Goal: Task Accomplishment & Management: Use online tool/utility

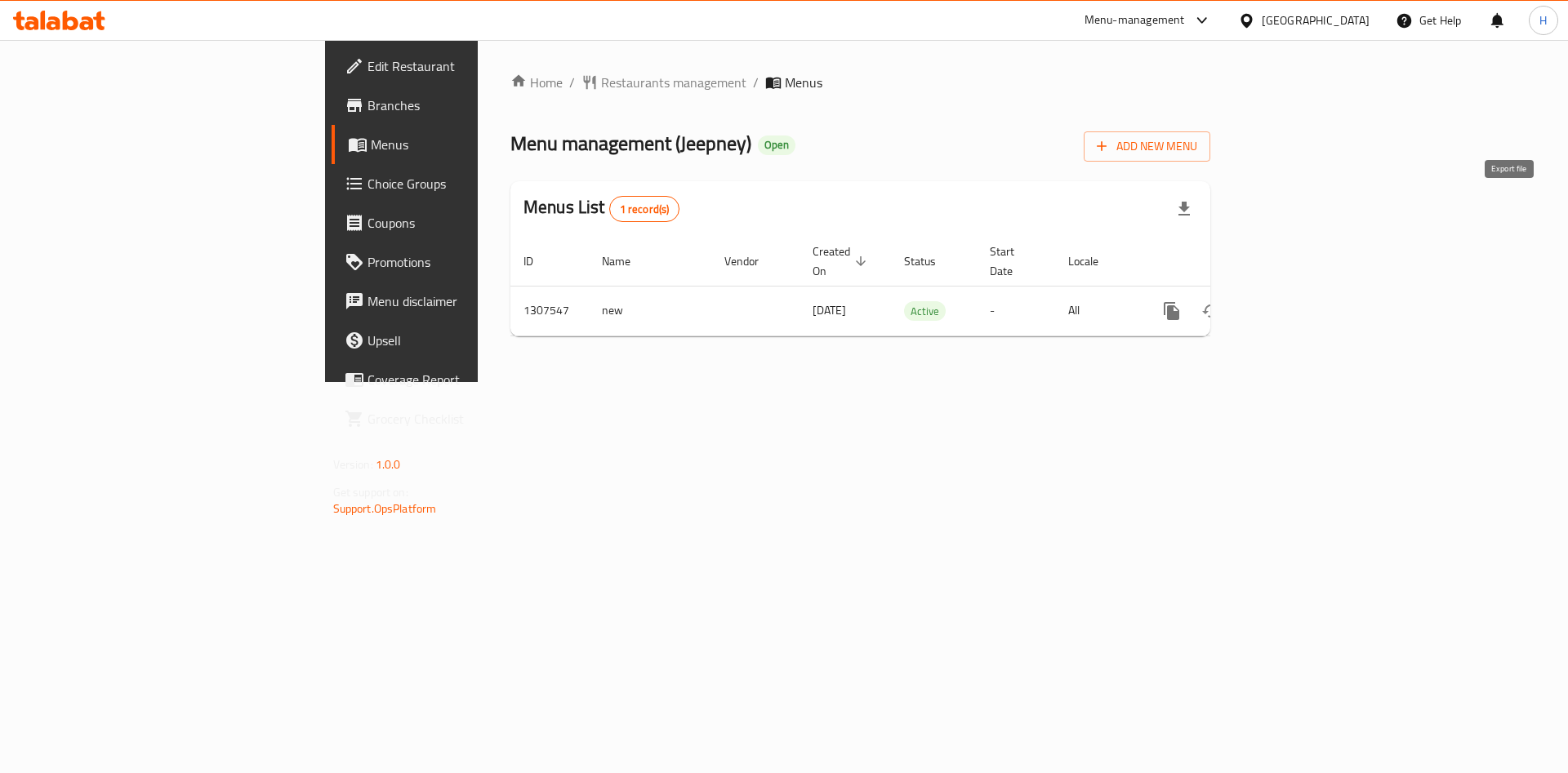
click at [1190, 206] on icon "button" at bounding box center [1184, 208] width 11 height 14
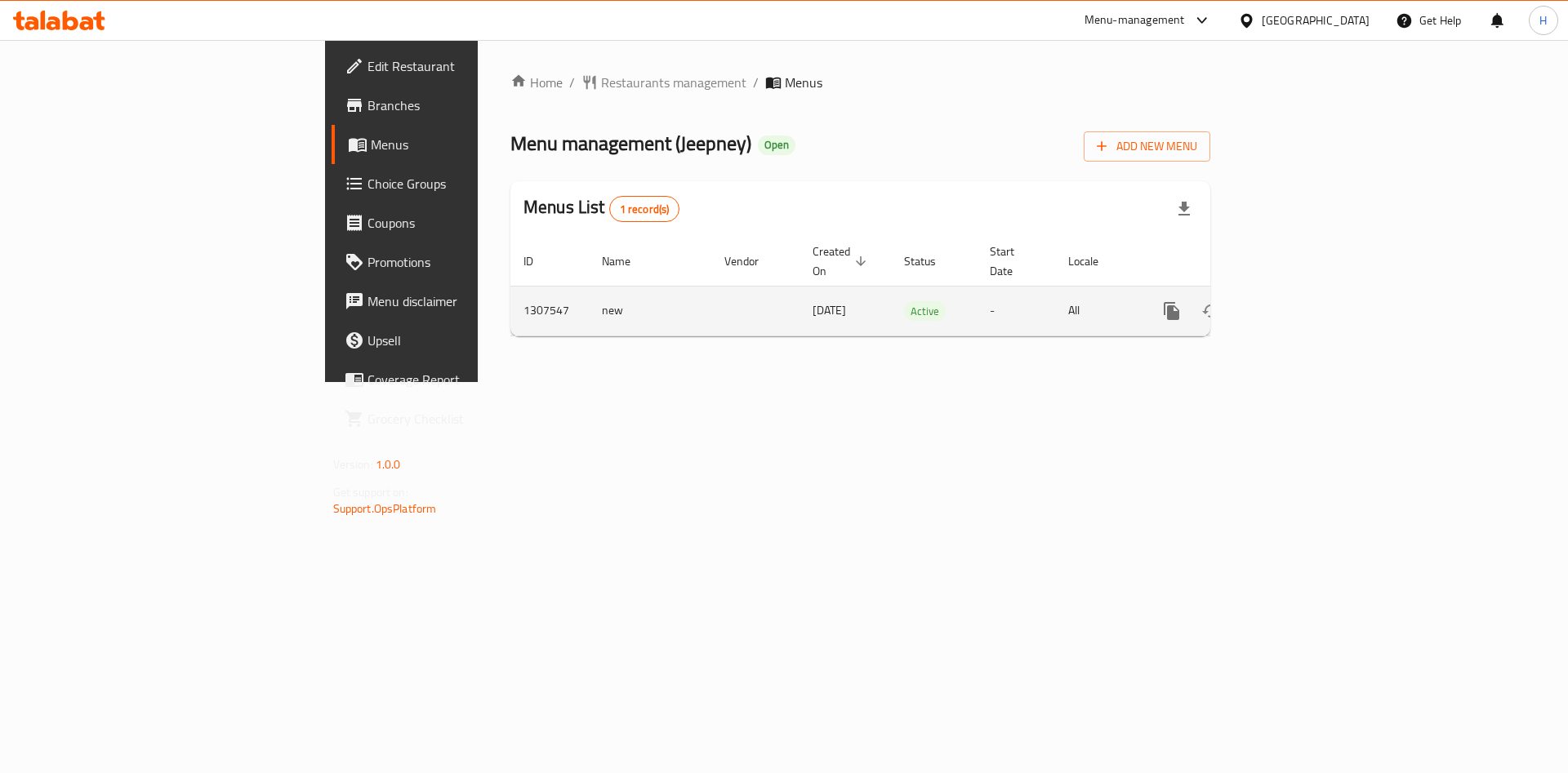
click at [1309, 292] on link "enhanced table" at bounding box center [1289, 311] width 39 height 39
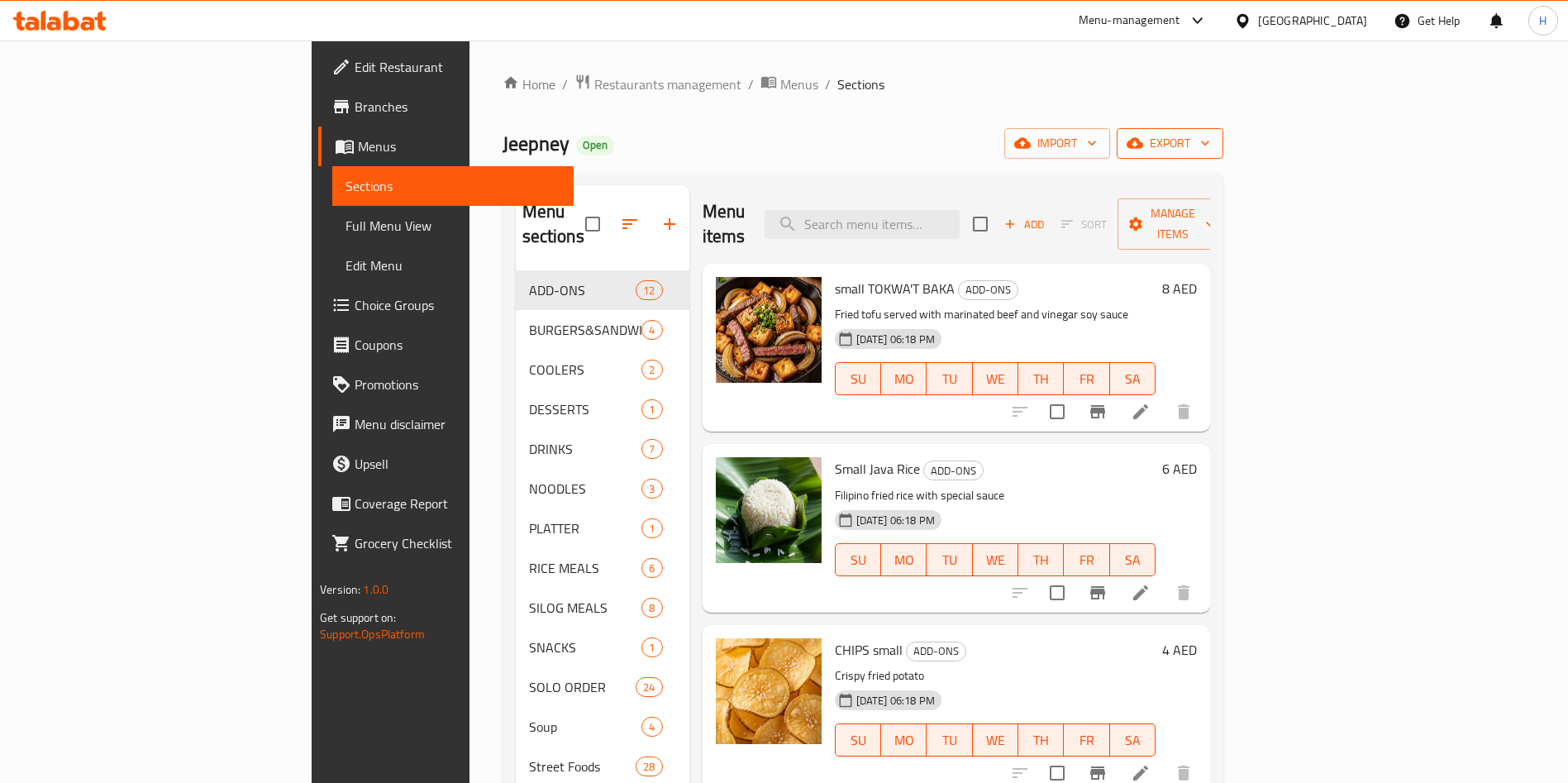
click at [1210, 152] on span "export" at bounding box center [1170, 143] width 81 height 21
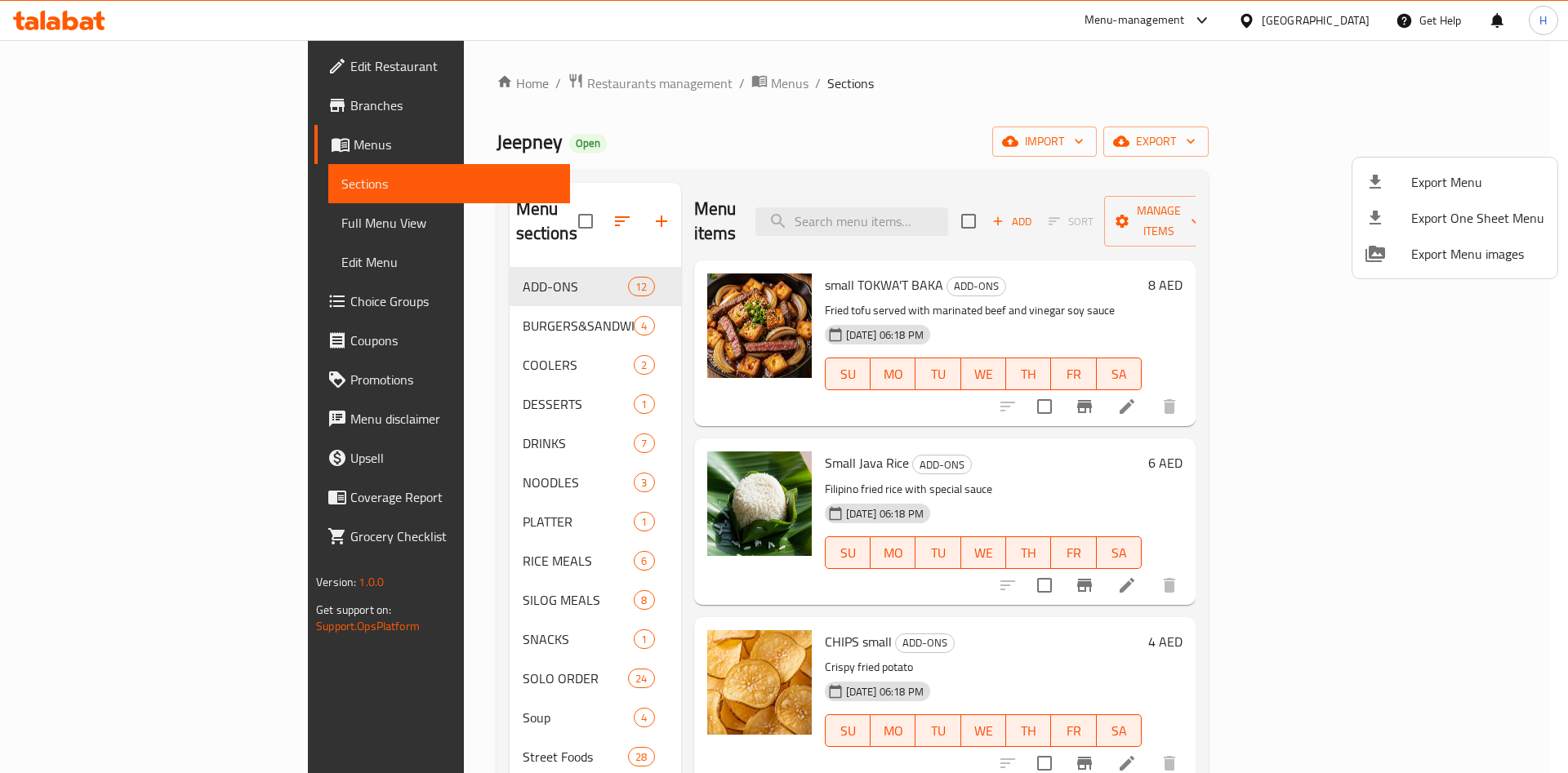
click at [1381, 137] on div at bounding box center [784, 386] width 1568 height 773
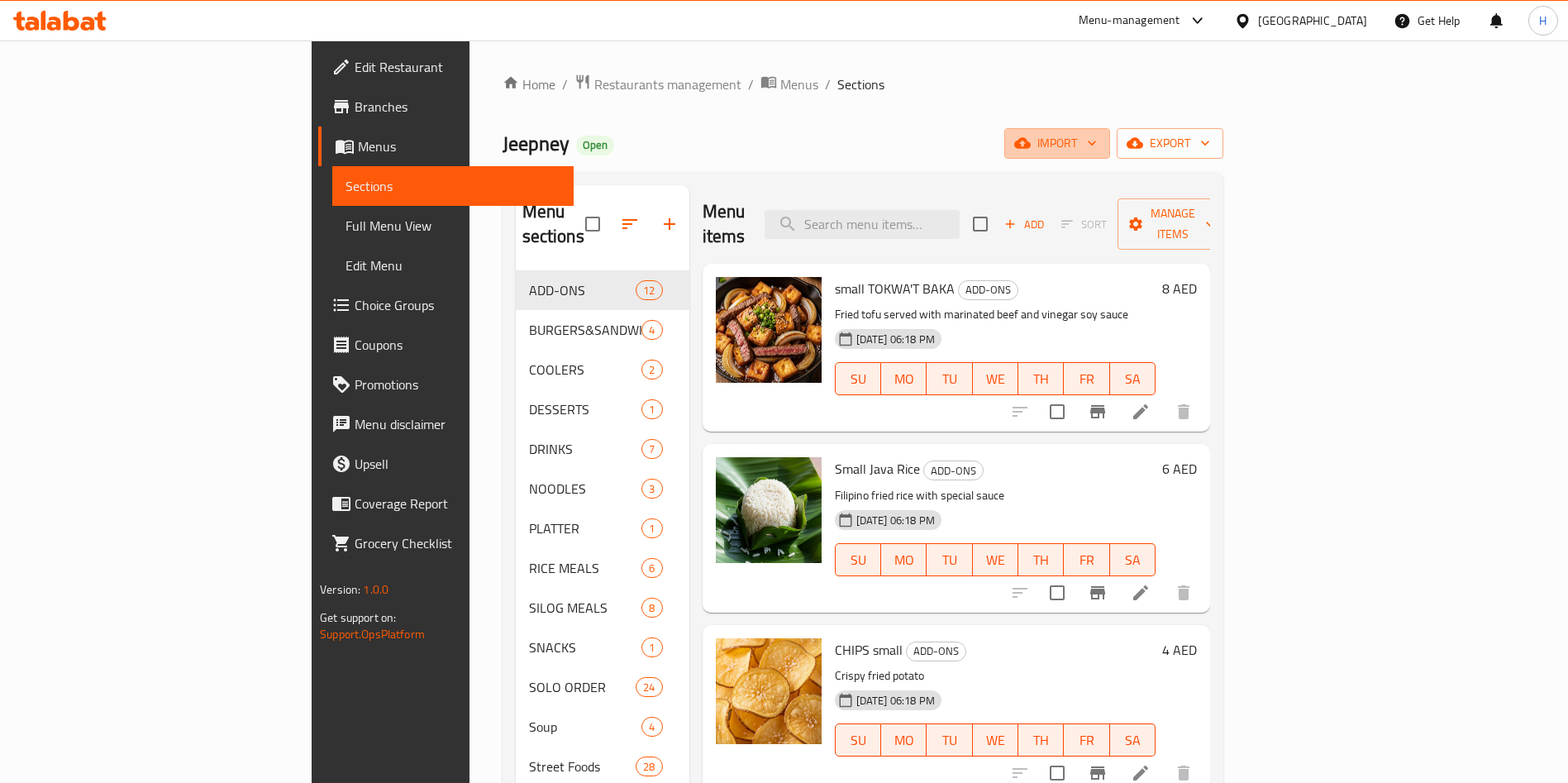
click at [1100, 139] on icon "button" at bounding box center [1092, 143] width 17 height 17
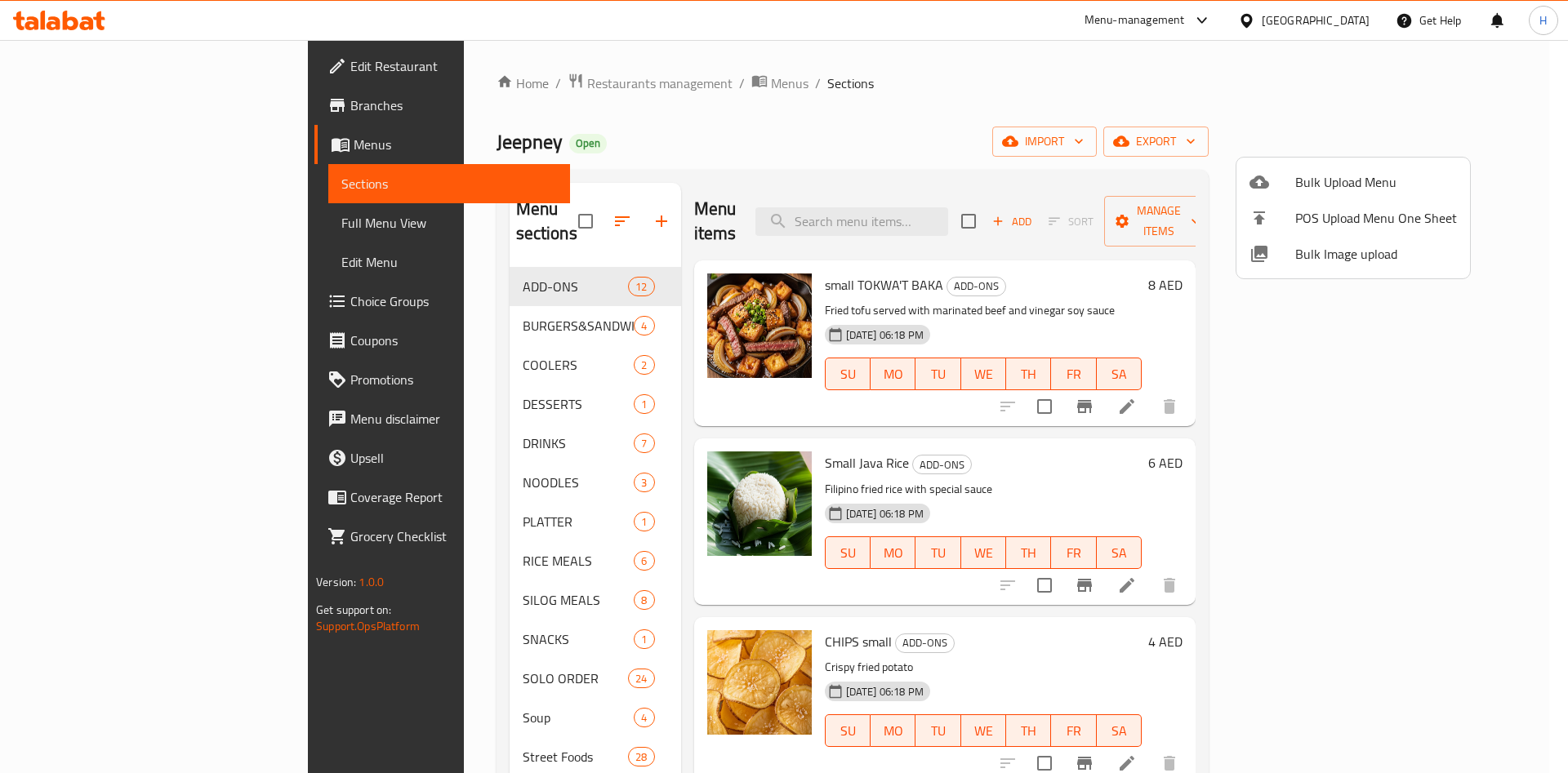
click at [1415, 94] on div at bounding box center [784, 386] width 1568 height 773
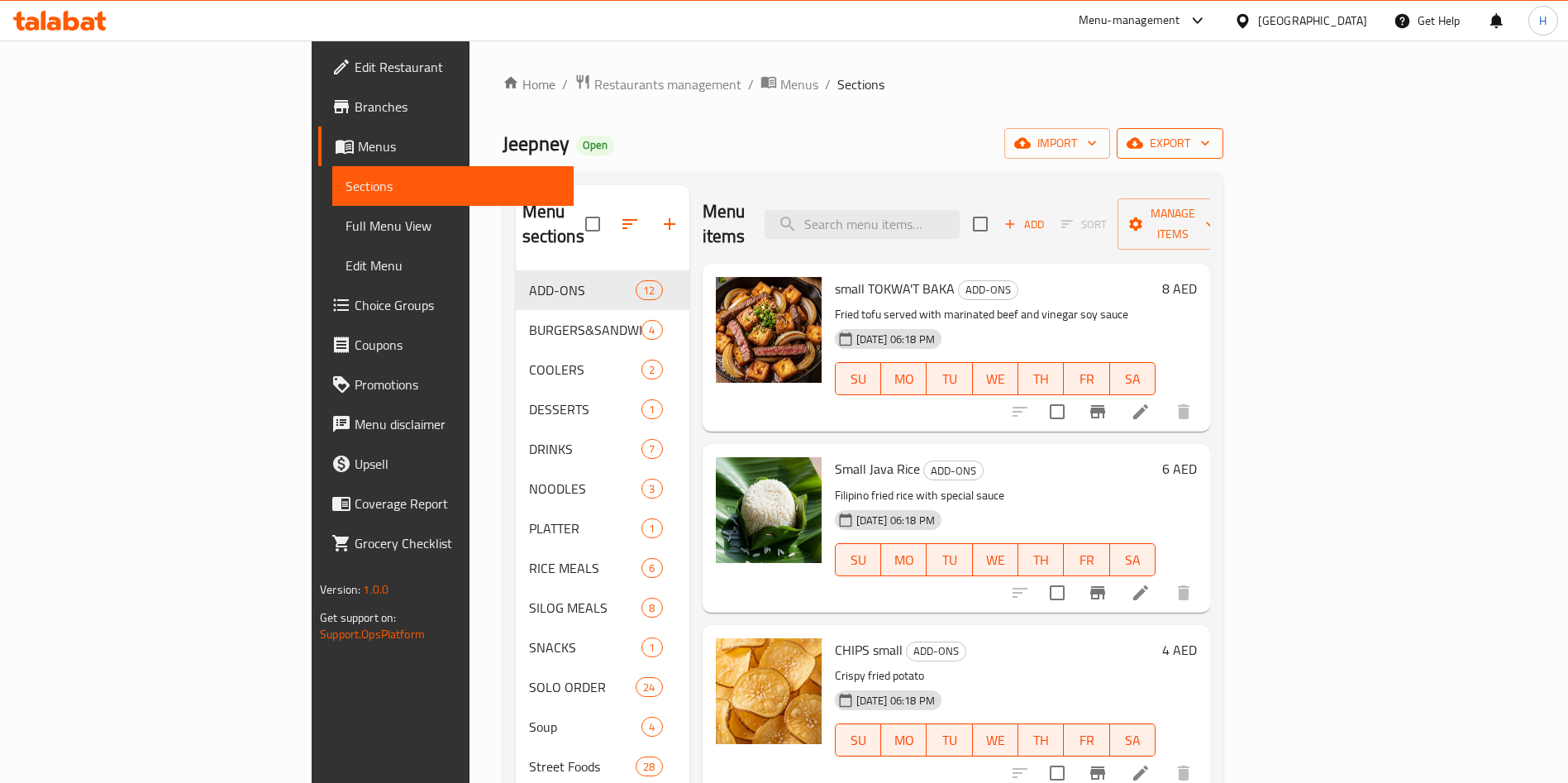
click at [1210, 153] on span "export" at bounding box center [1170, 143] width 81 height 21
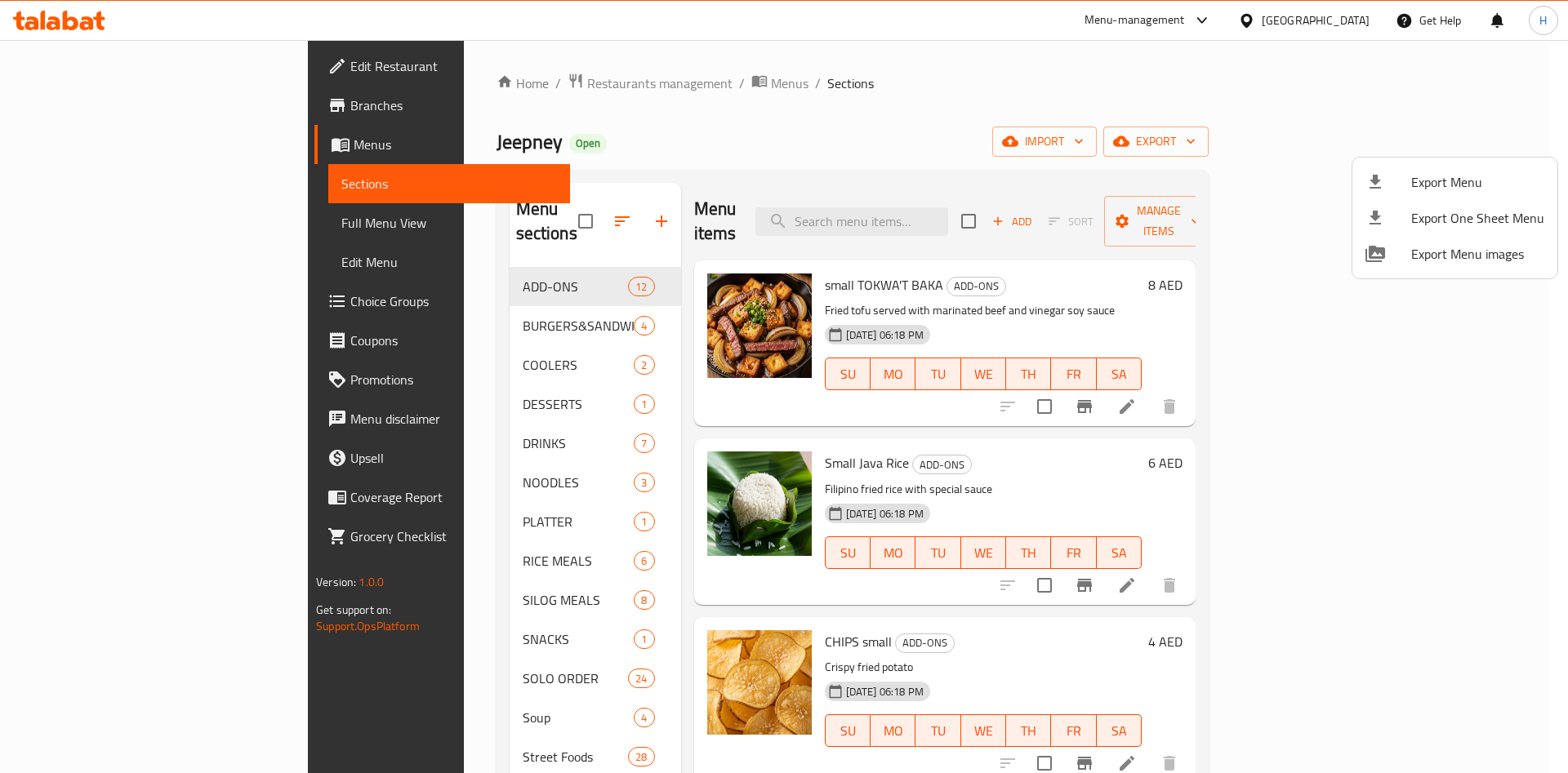
click at [1455, 191] on span "Export Menu" at bounding box center [1478, 181] width 133 height 19
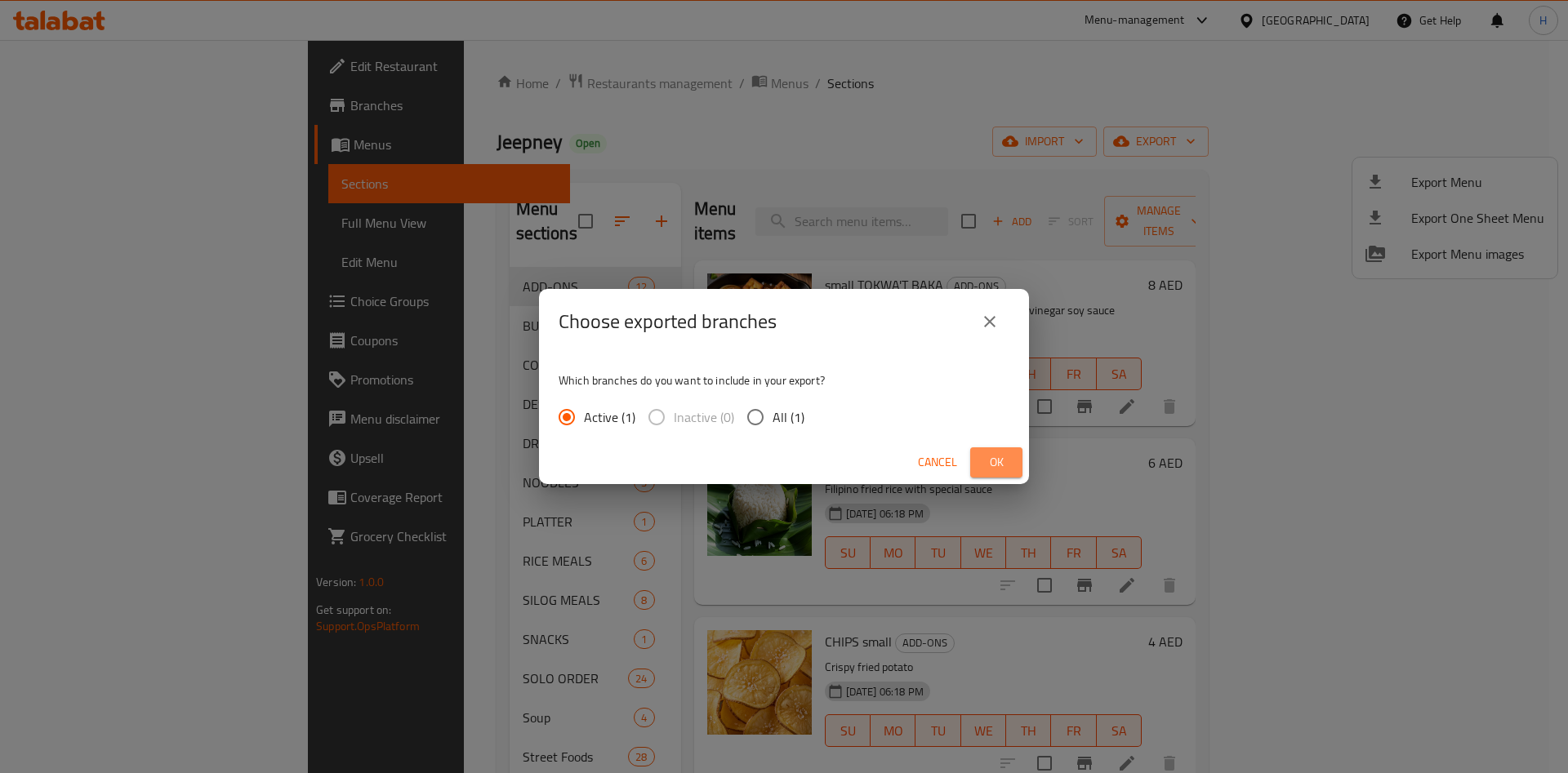
click at [1004, 456] on span "Ok" at bounding box center [997, 462] width 26 height 20
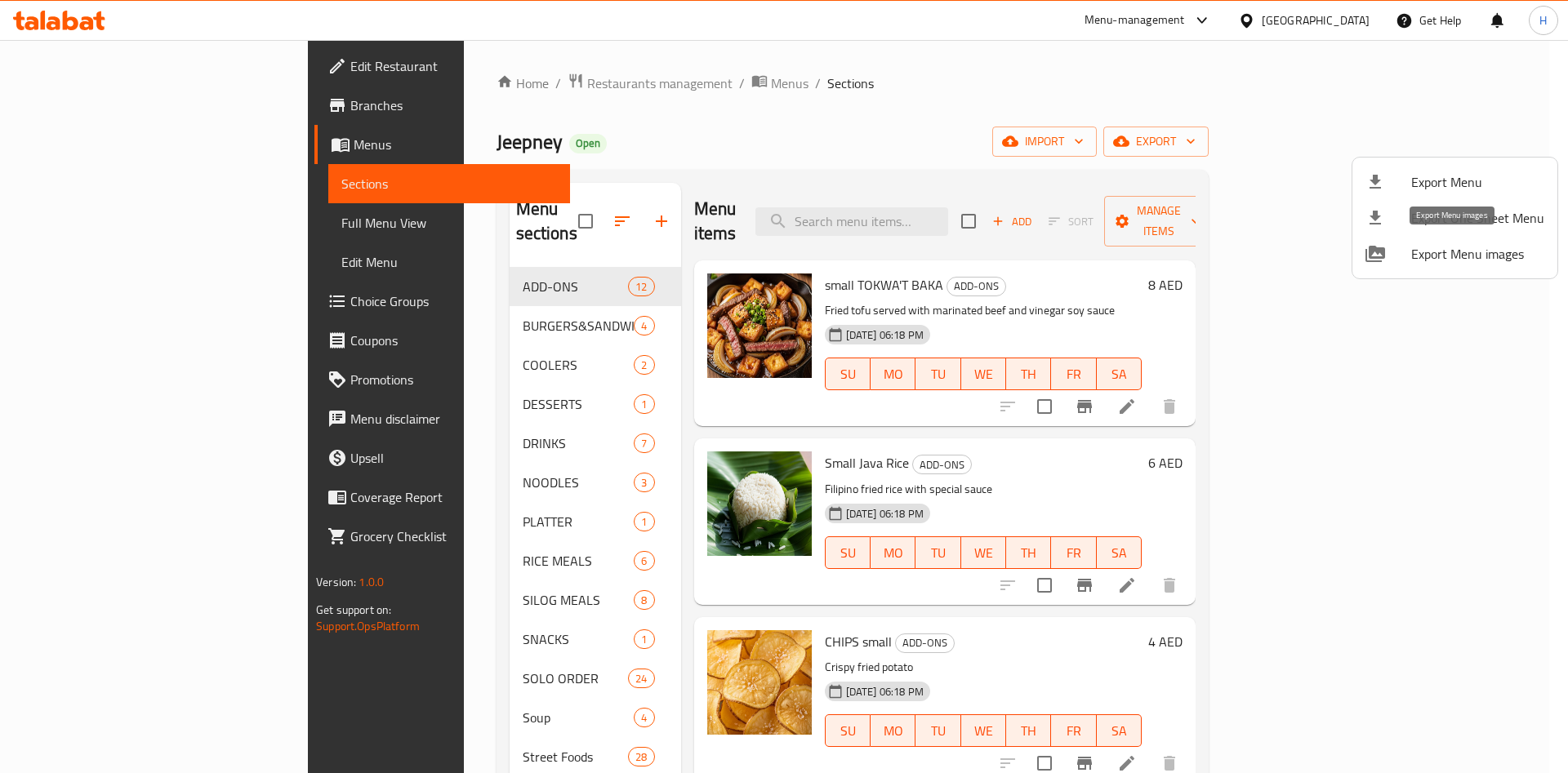
click at [1185, 16] on div at bounding box center [784, 386] width 1568 height 773
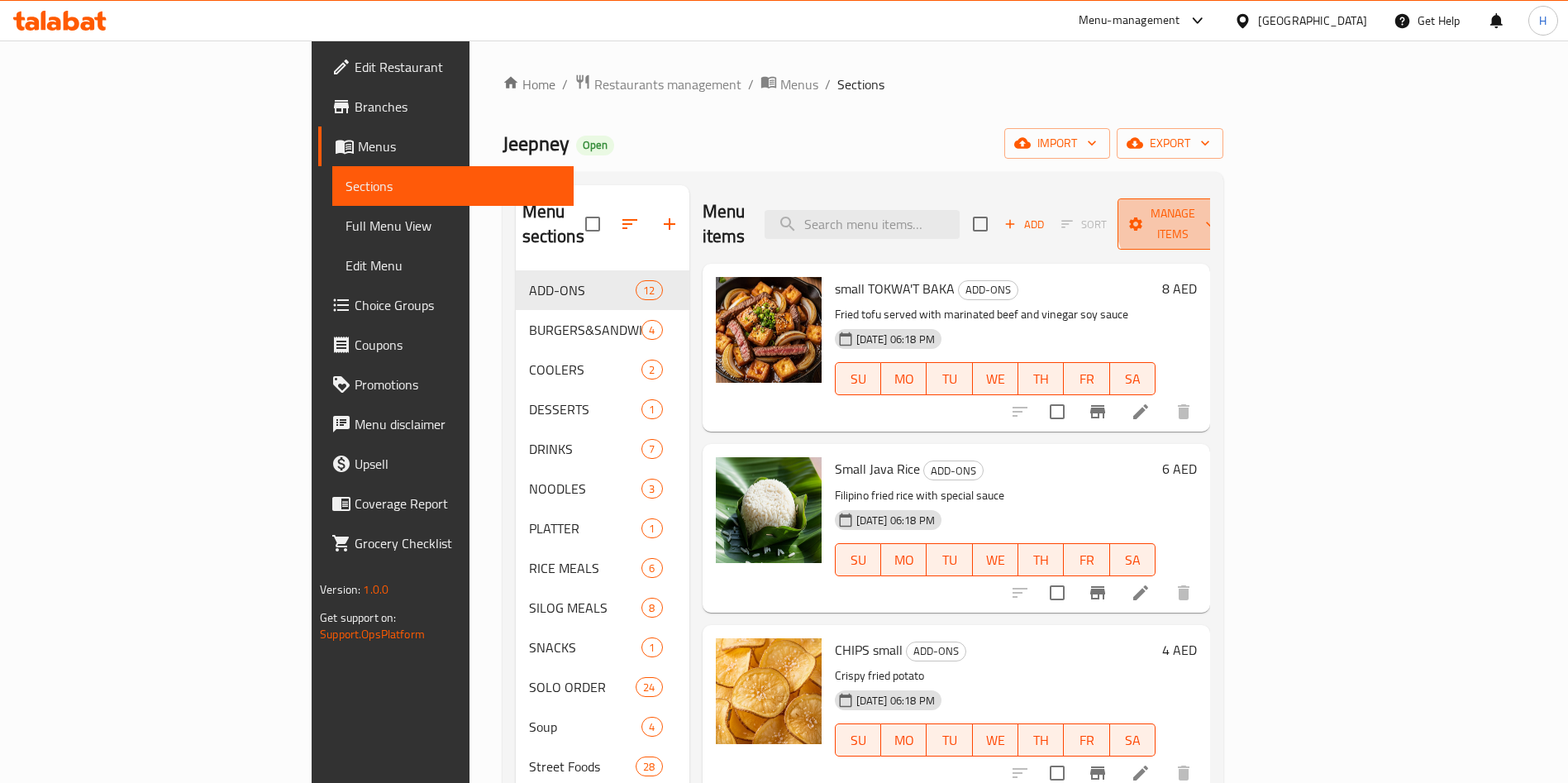
click at [1215, 217] on span "Manage items" at bounding box center [1172, 224] width 84 height 41
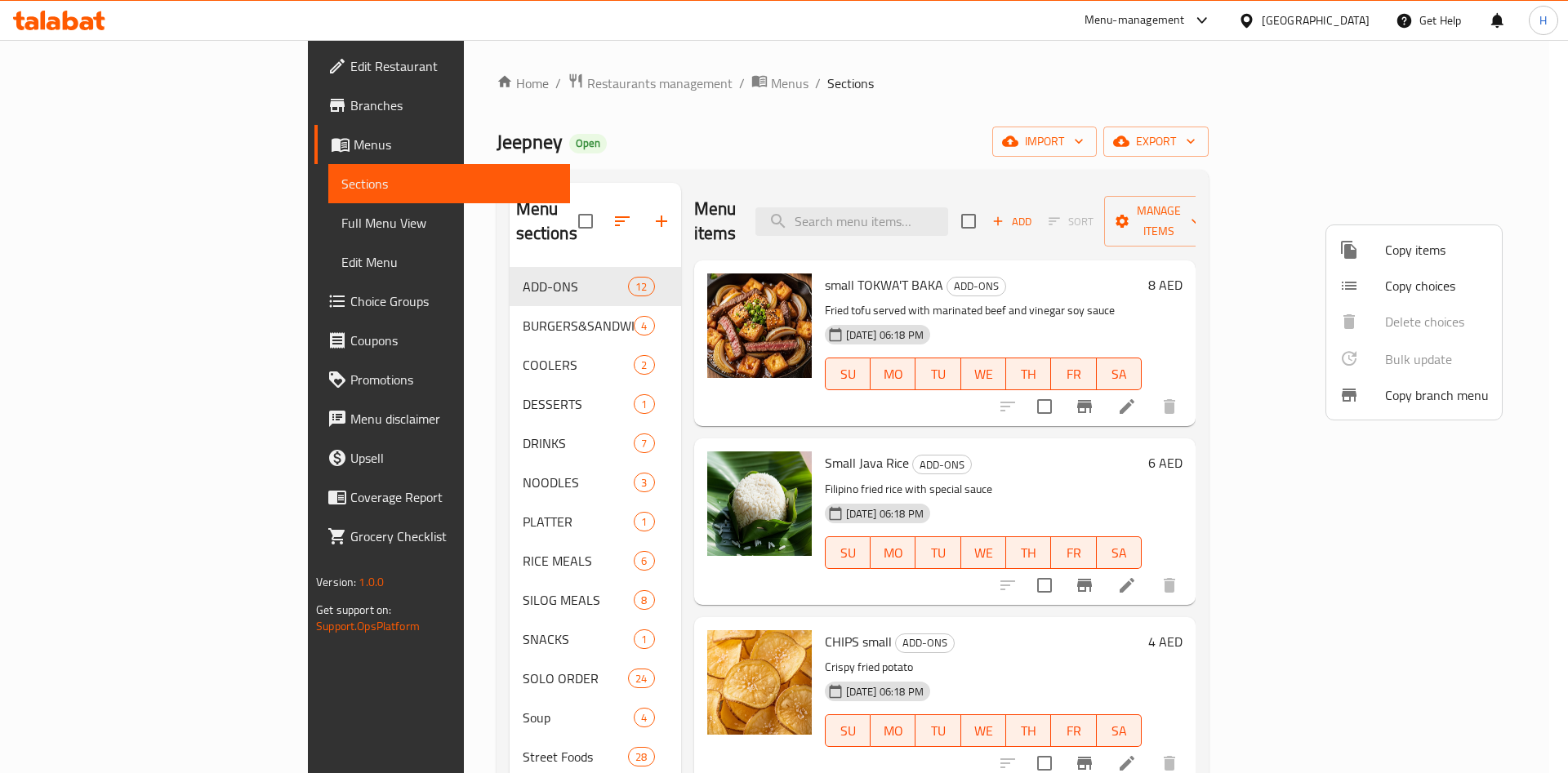
drag, startPoint x: 1545, startPoint y: 194, endPoint x: 1494, endPoint y: 168, distance: 57.2
click at [1545, 193] on div at bounding box center [784, 386] width 1568 height 773
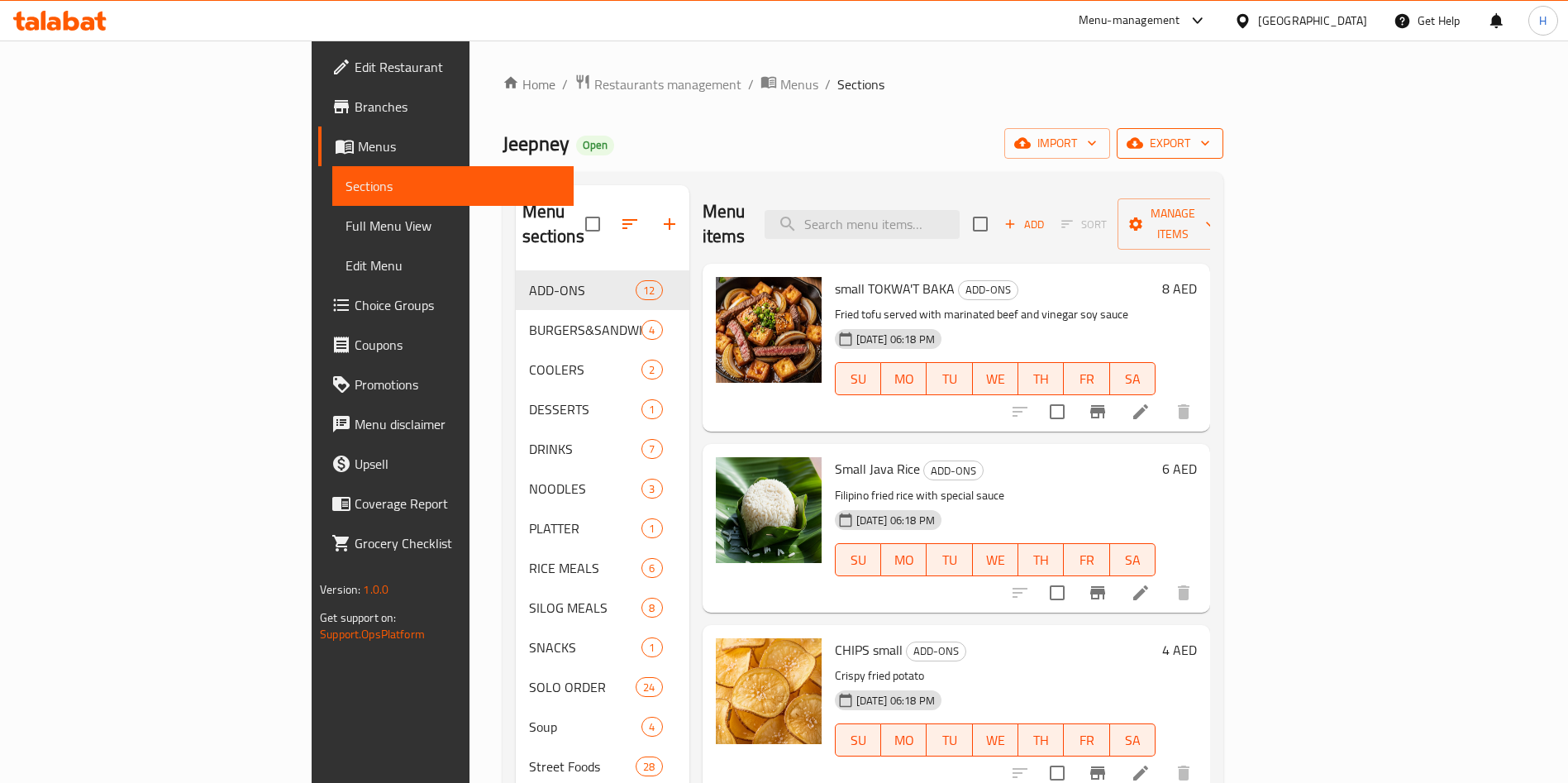
click at [1210, 150] on span "export" at bounding box center [1170, 143] width 81 height 21
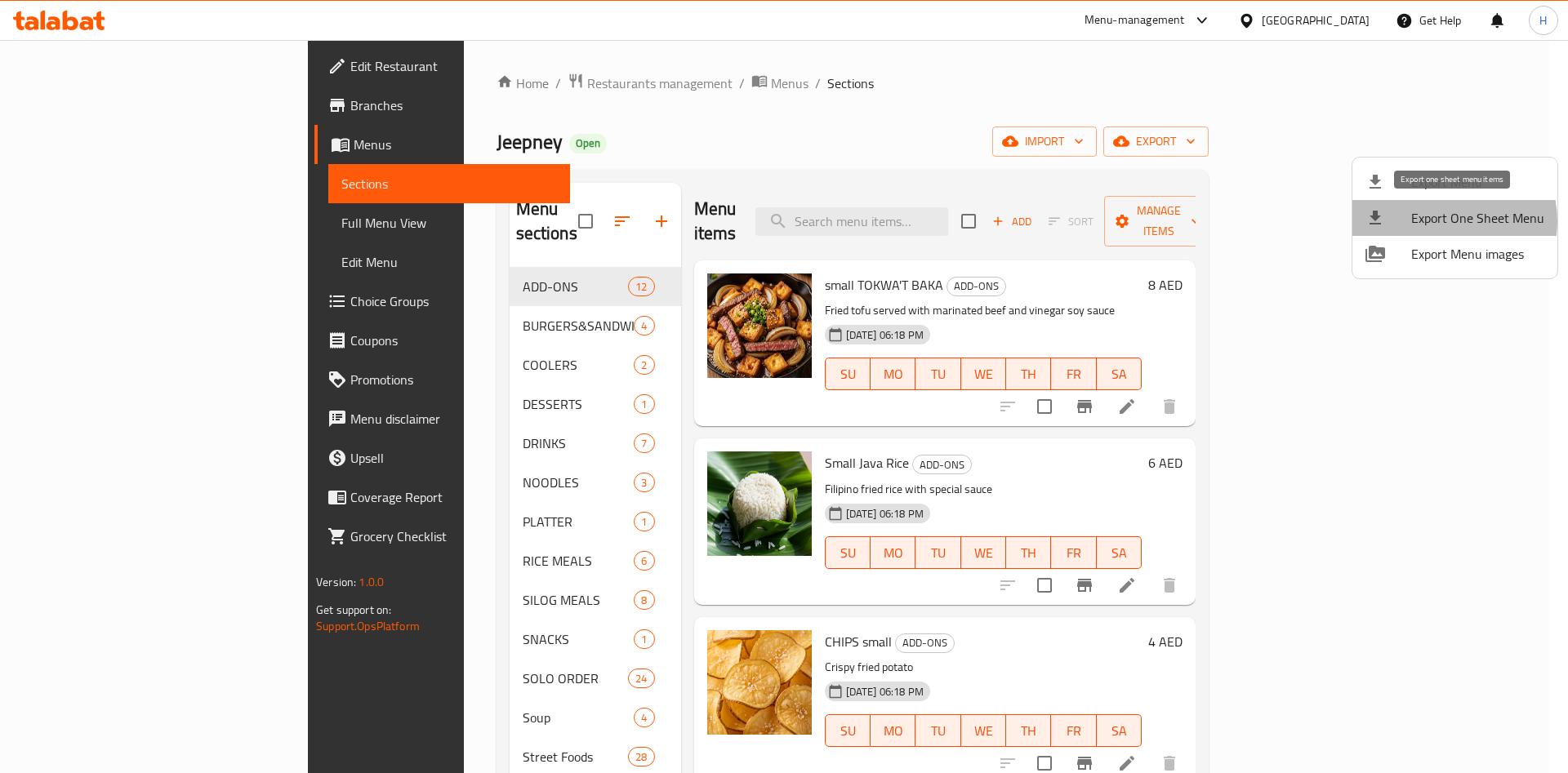
click at [1445, 221] on span "Export One Sheet Menu" at bounding box center [1478, 218] width 133 height 19
click at [797, 156] on div at bounding box center [784, 386] width 1568 height 773
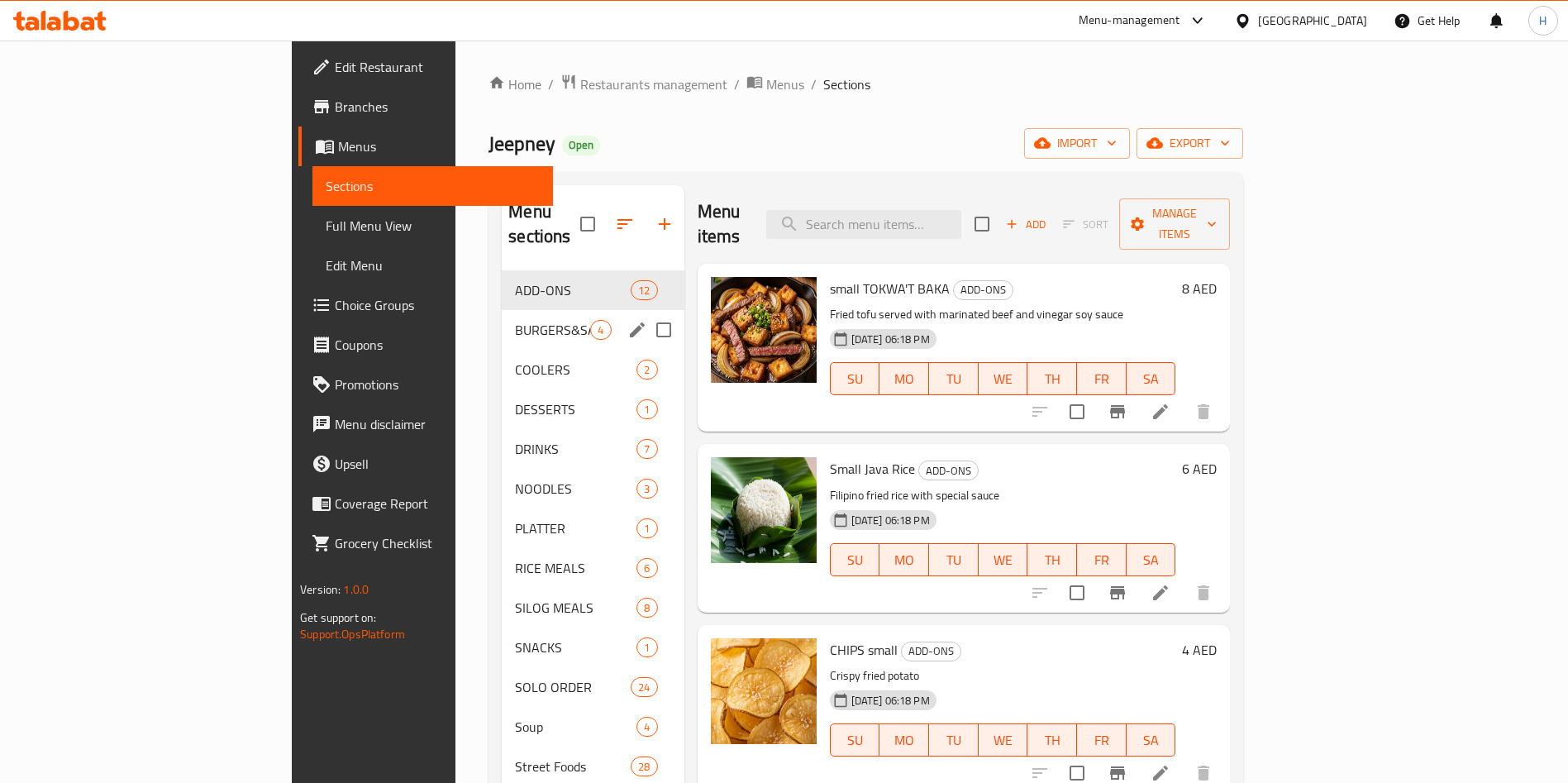
drag, startPoint x: 444, startPoint y: 262, endPoint x: 454, endPoint y: 255, distance: 12.2
click at [515, 280] on span "ADD-ONS" at bounding box center [572, 290] width 115 height 20
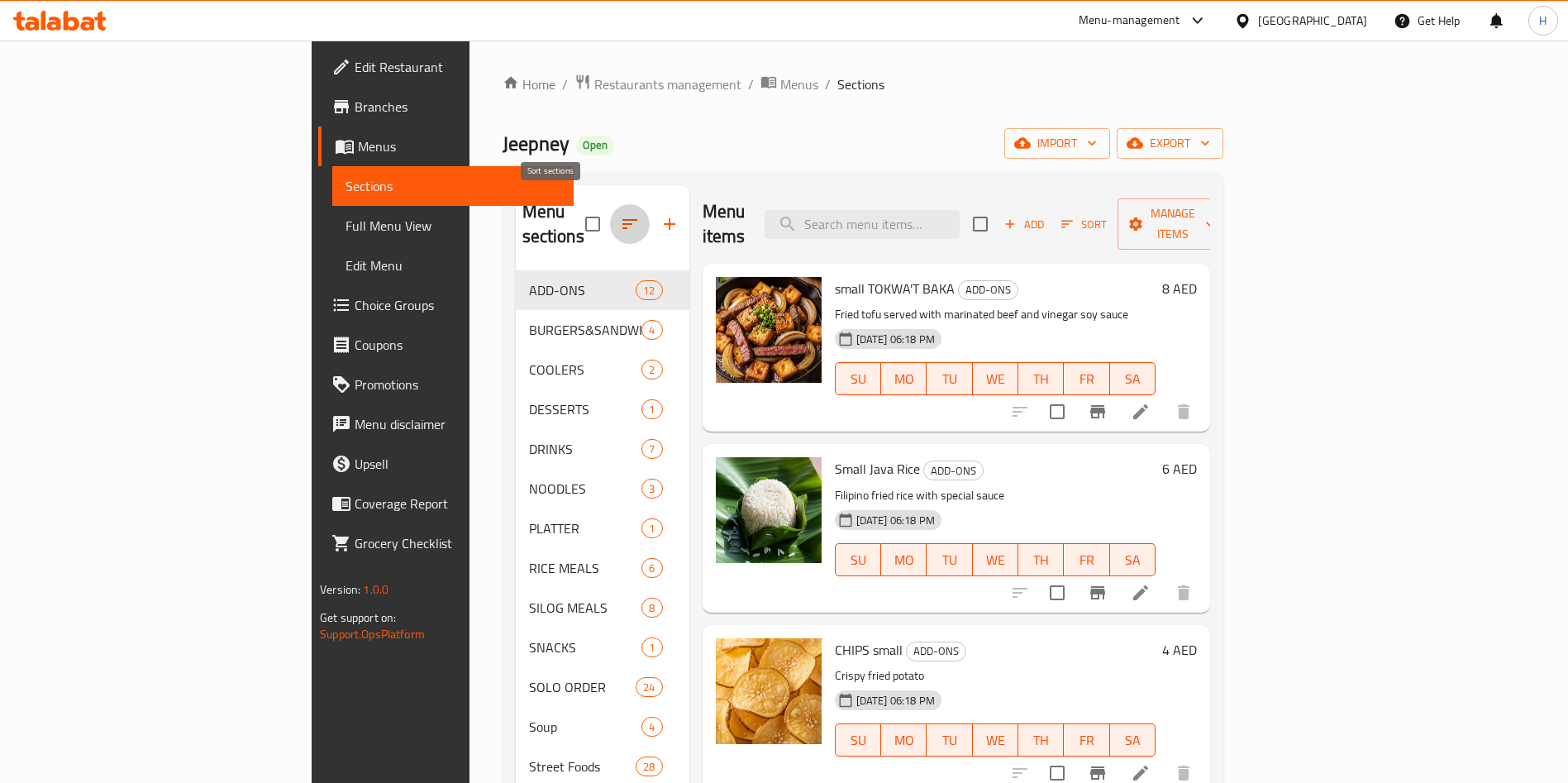
click at [622, 219] on icon "button" at bounding box center [630, 224] width 15 height 10
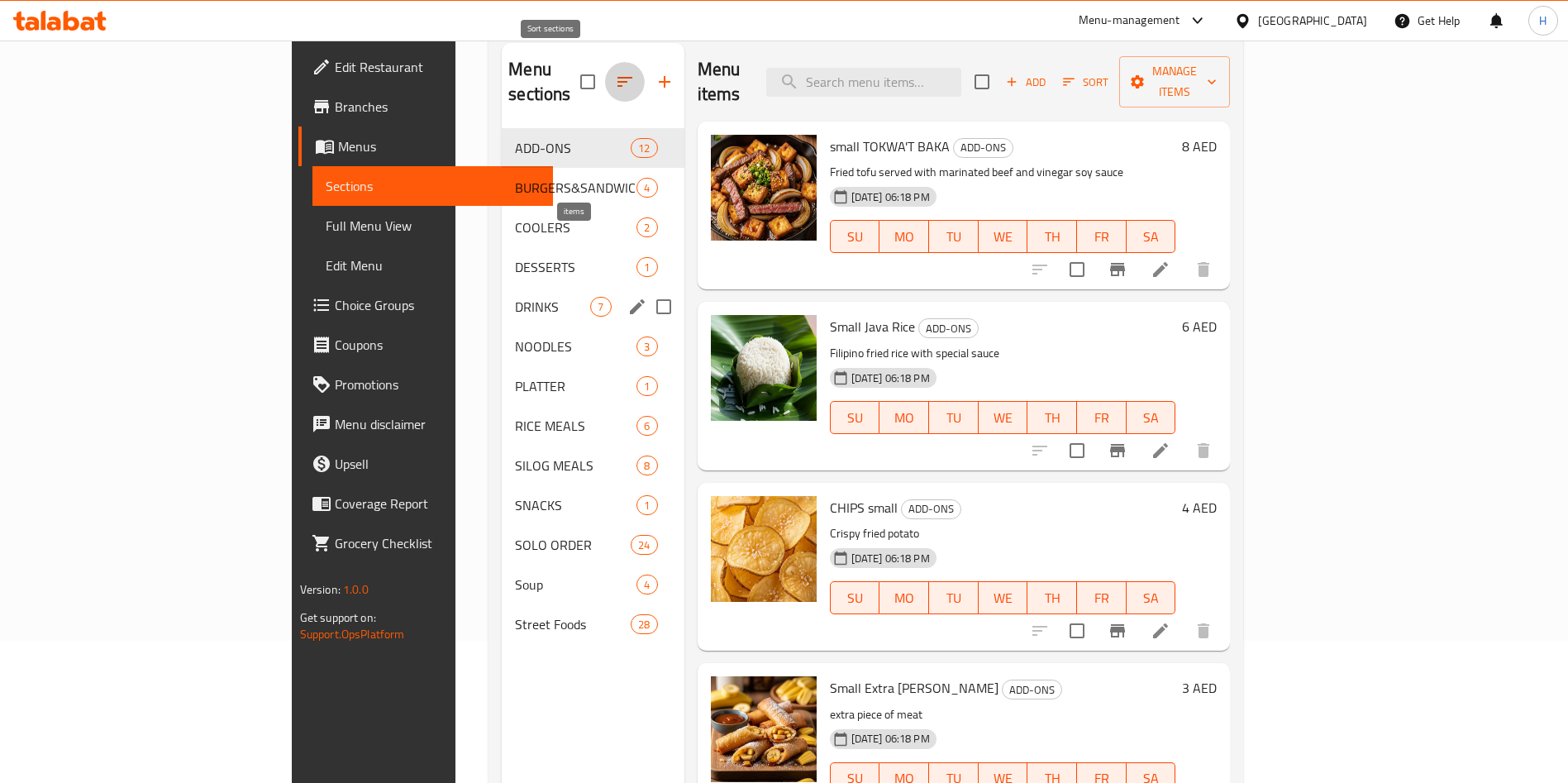
scroll to position [232, 0]
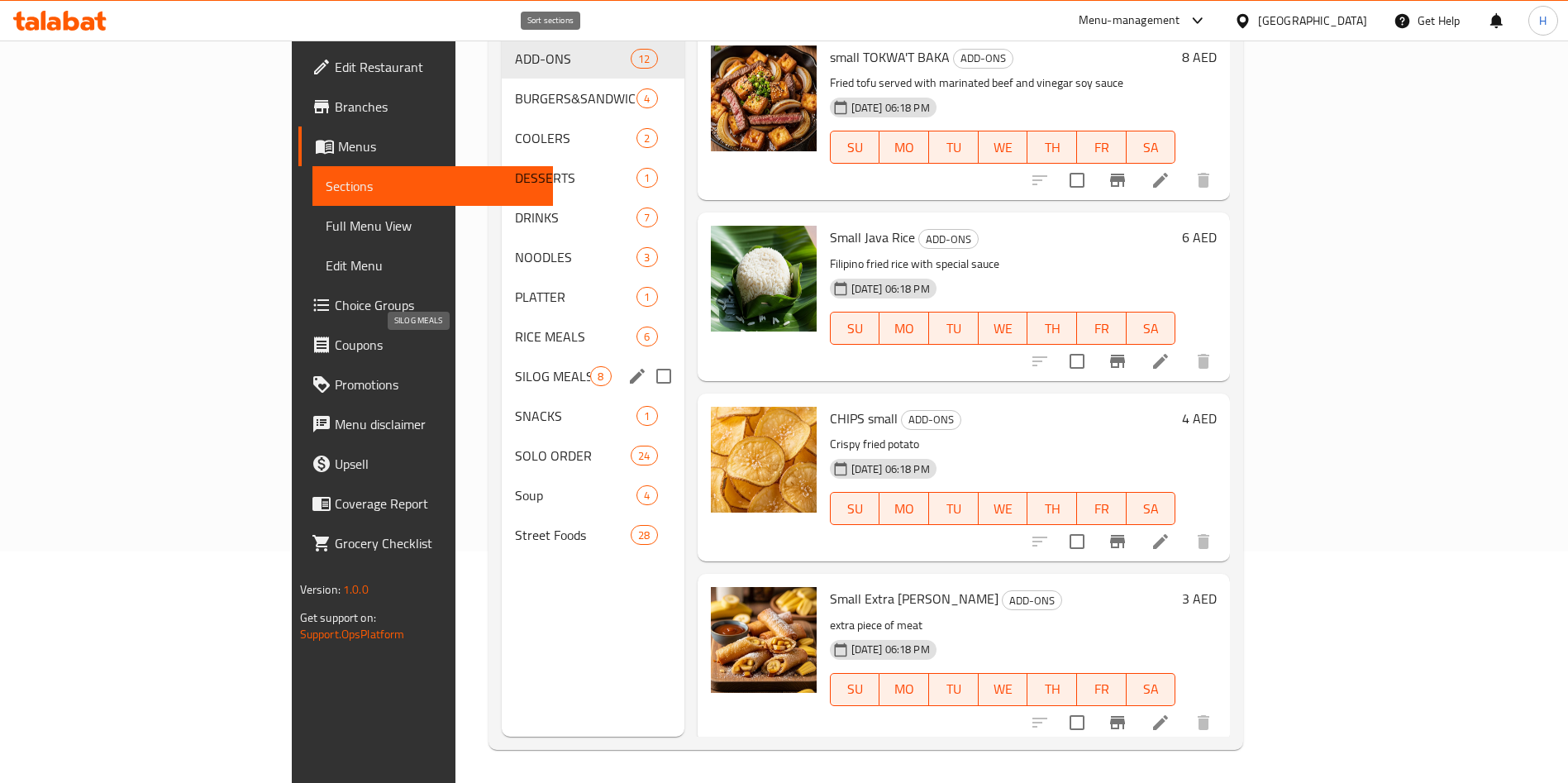
click at [515, 367] on span "SILOG MEALS" at bounding box center [552, 376] width 75 height 20
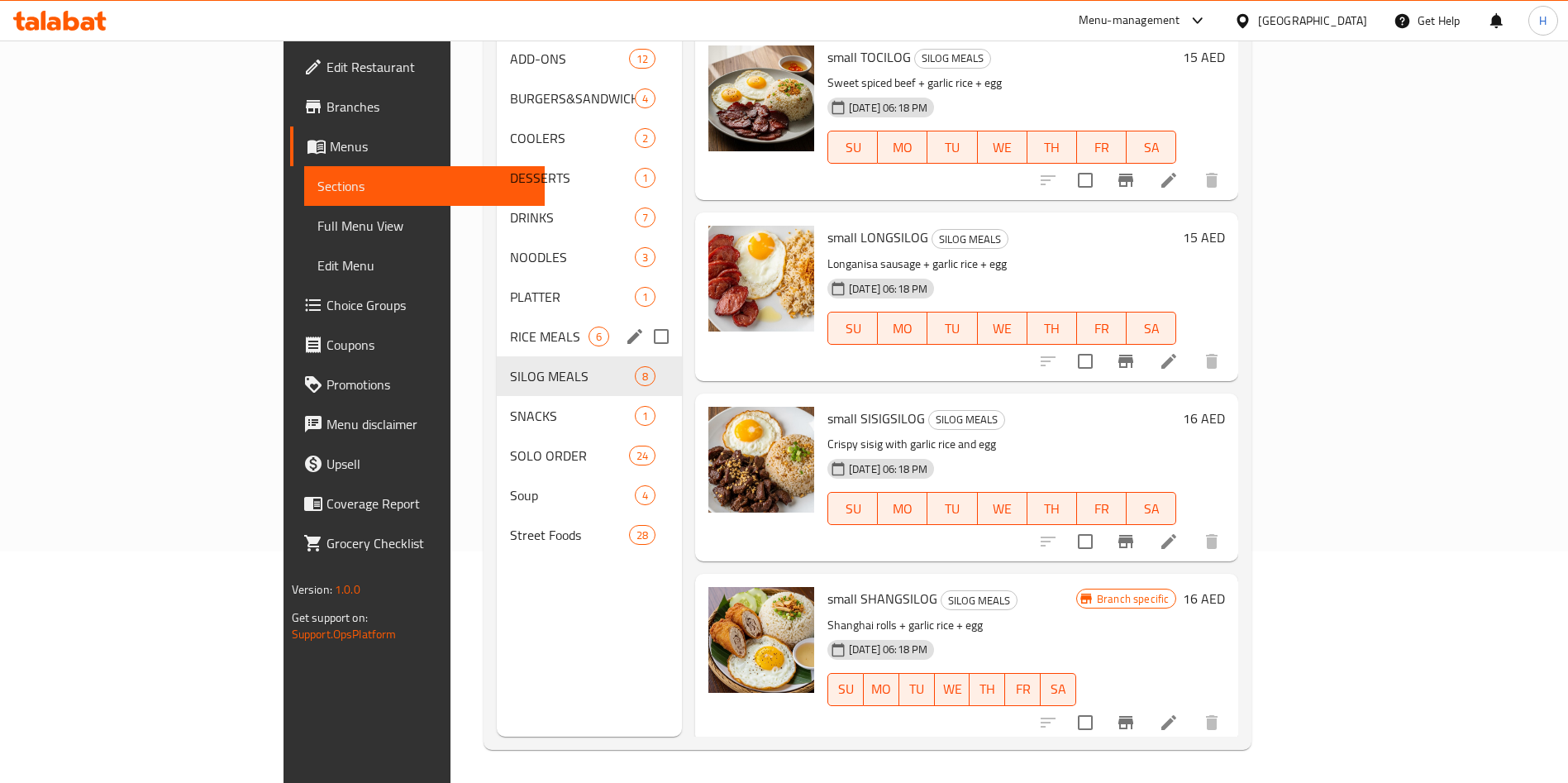
click at [497, 317] on div "RICE MEALS 6" at bounding box center [589, 337] width 185 height 39
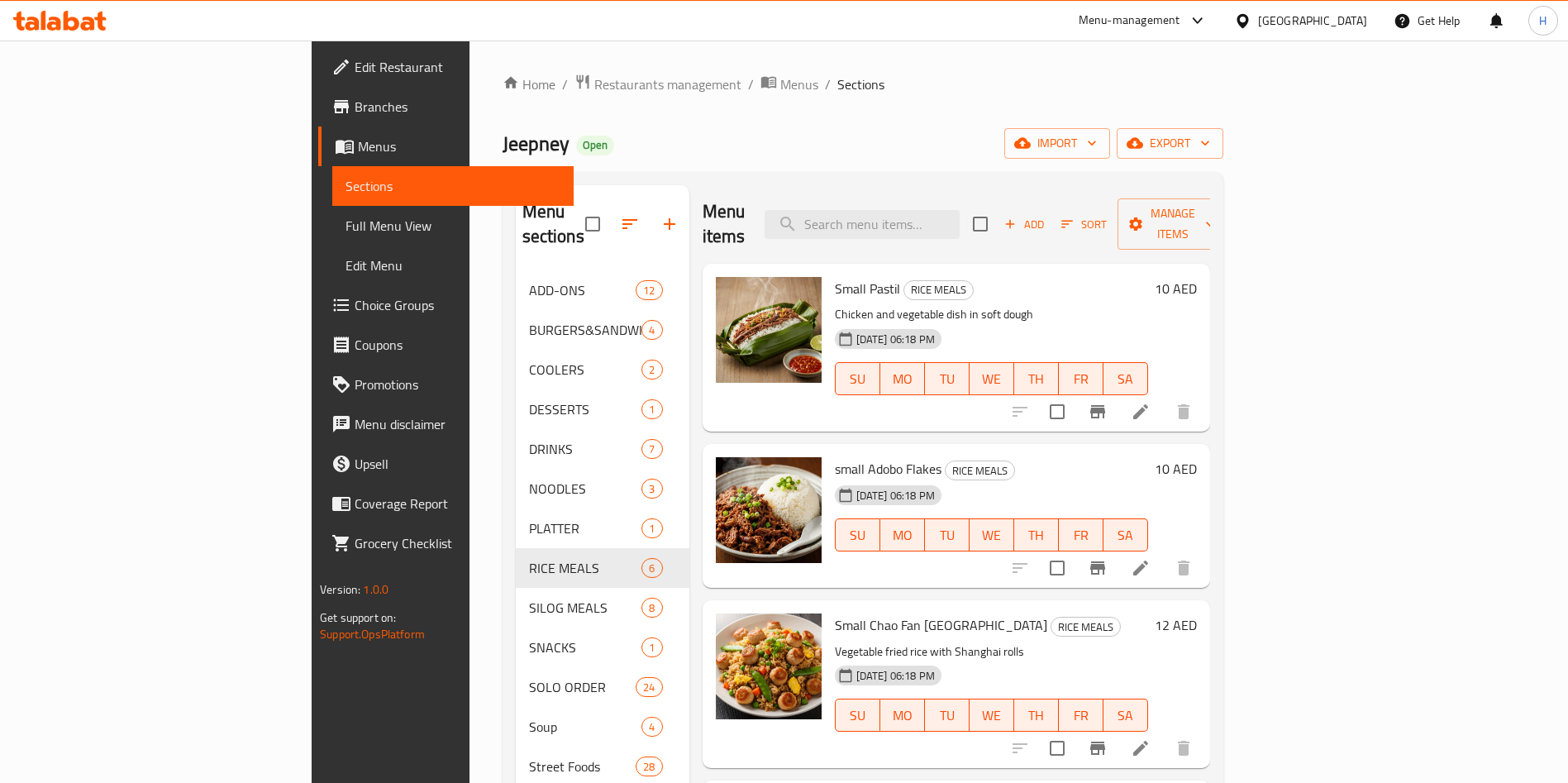
scroll to position [268, 0]
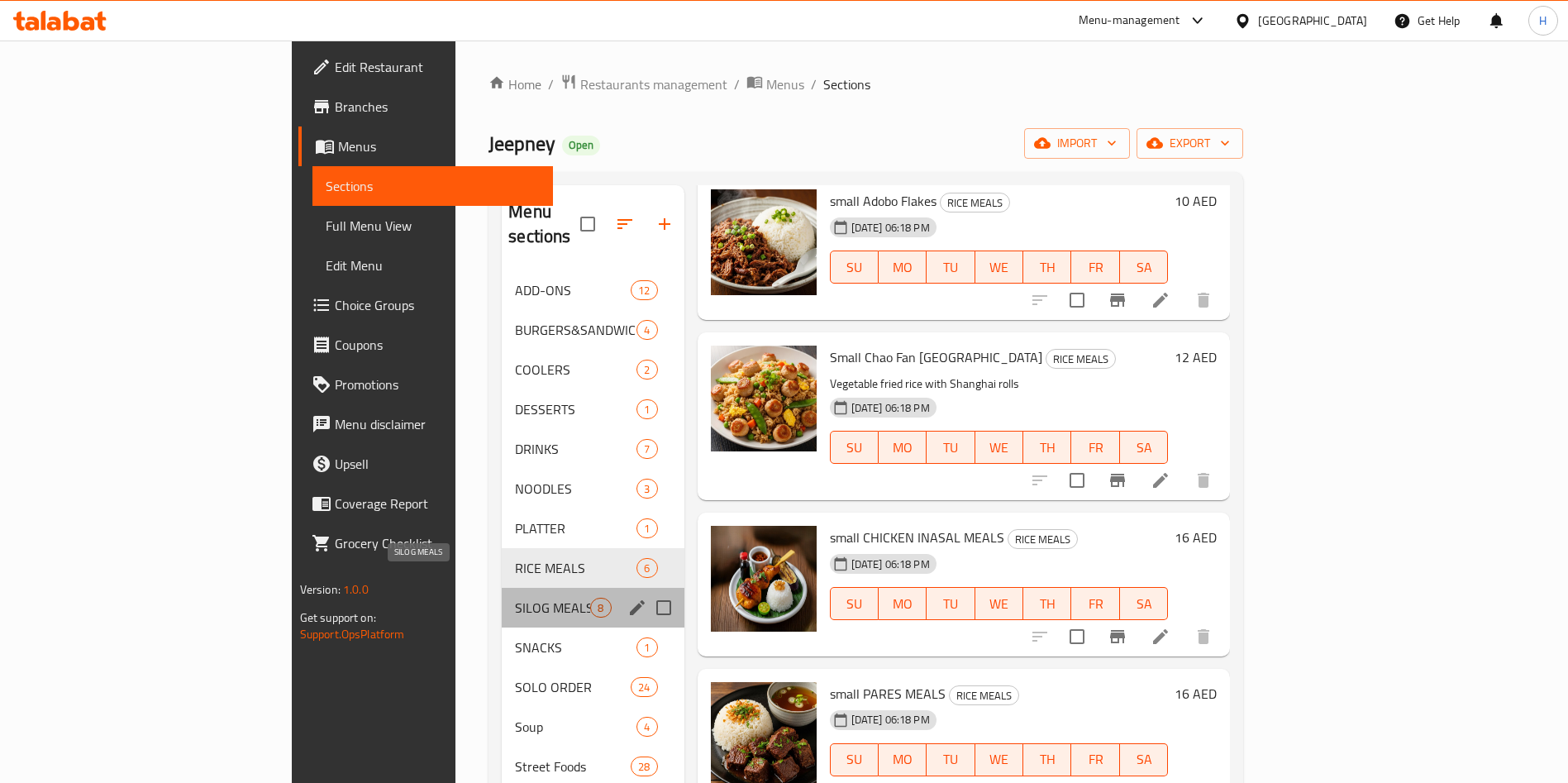
click at [515, 597] on span "SILOG MEALS" at bounding box center [552, 607] width 75 height 20
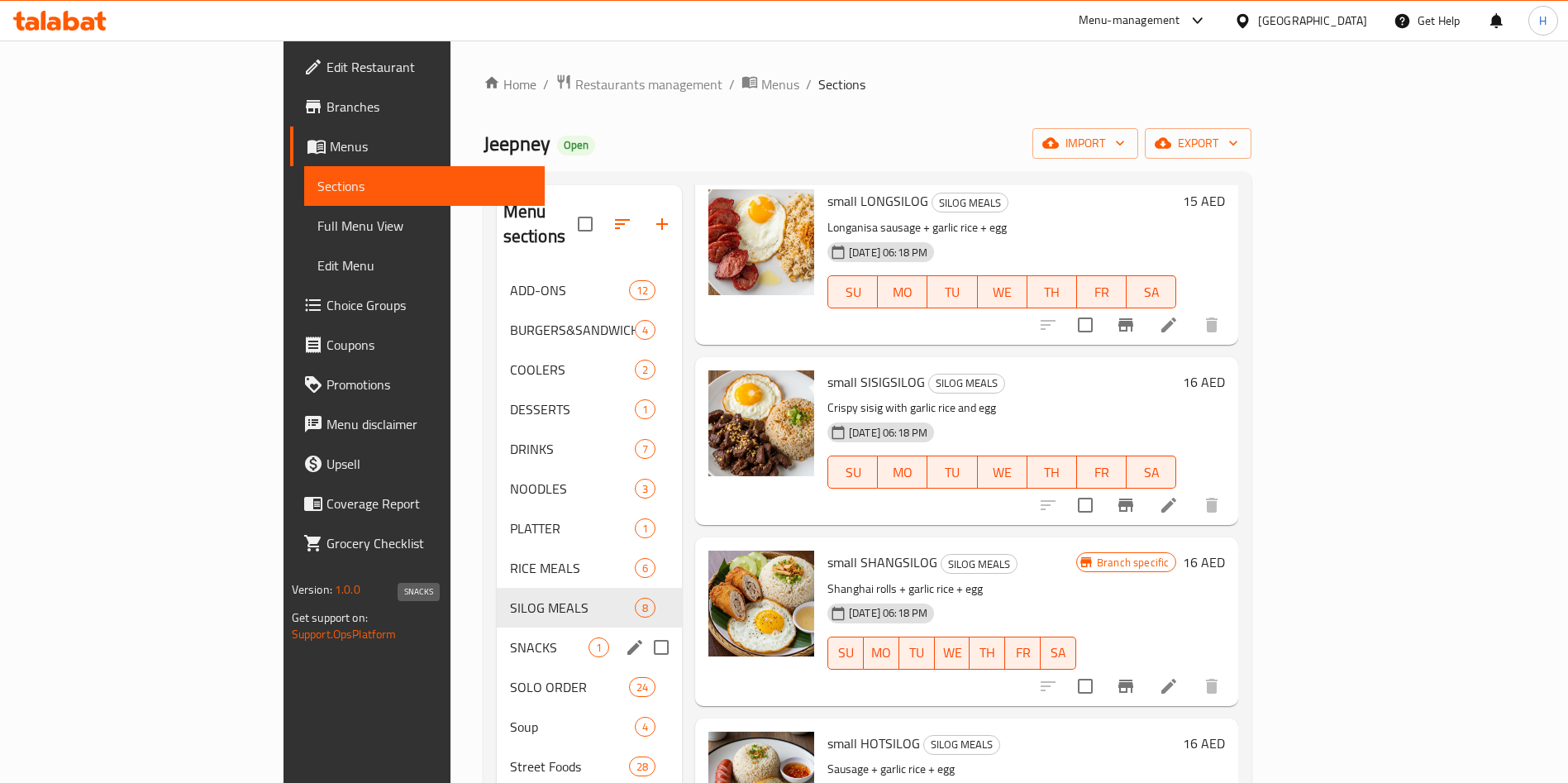
click at [510, 638] on span "SNACKS" at bounding box center [549, 647] width 79 height 20
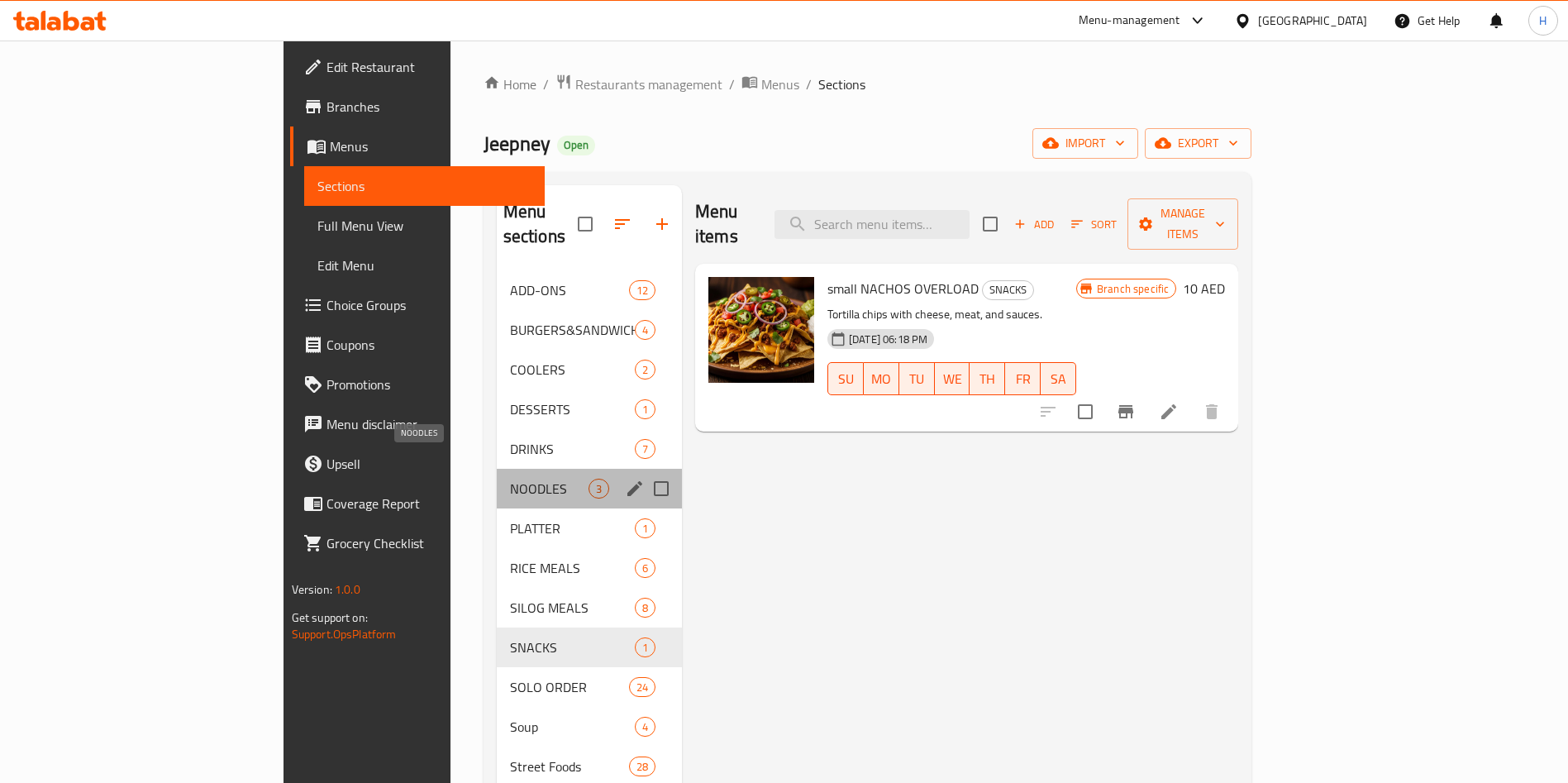
click at [510, 478] on span "NOODLES" at bounding box center [549, 488] width 79 height 20
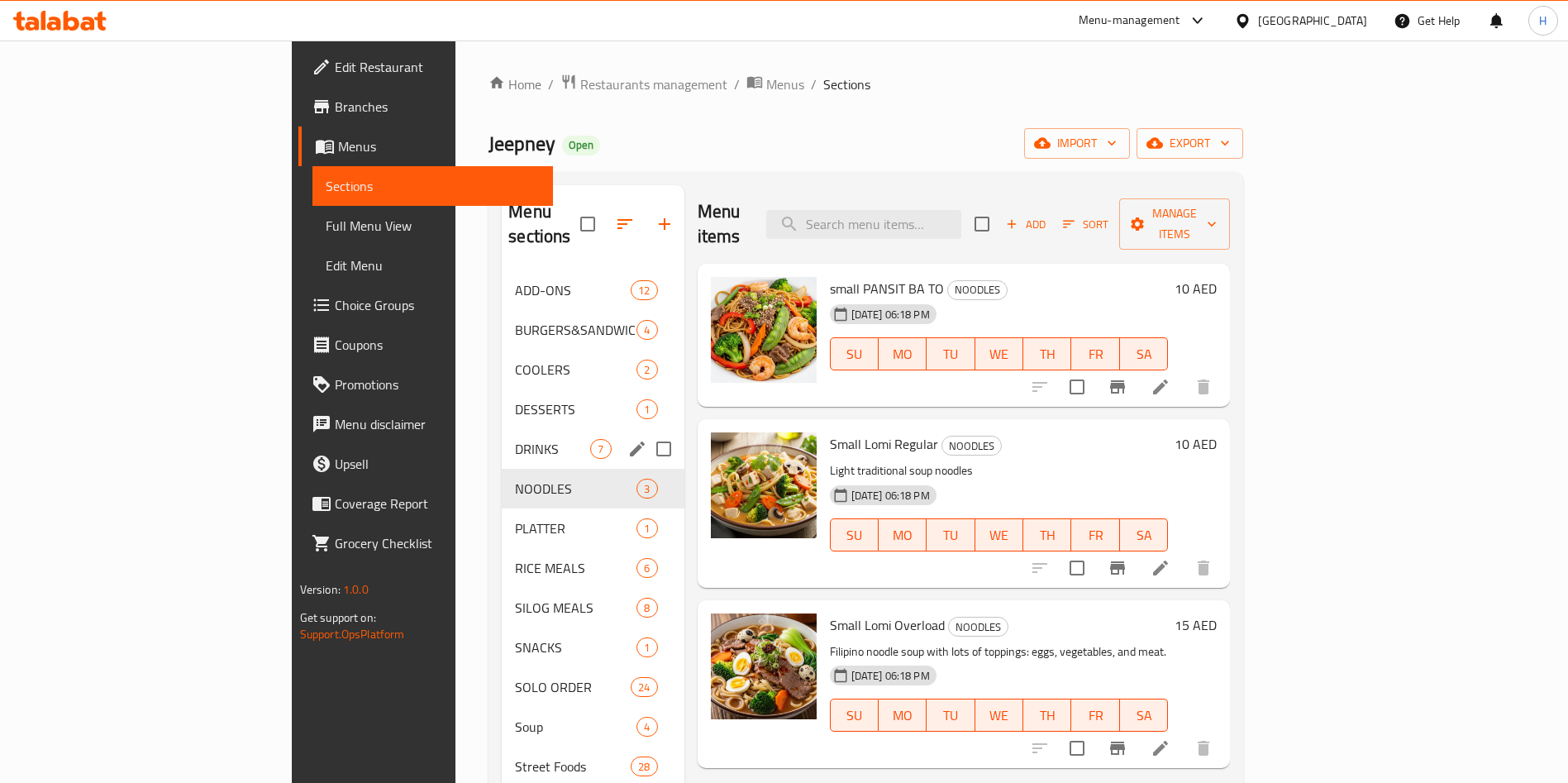
click at [515, 439] on span "DRINKS" at bounding box center [552, 448] width 75 height 20
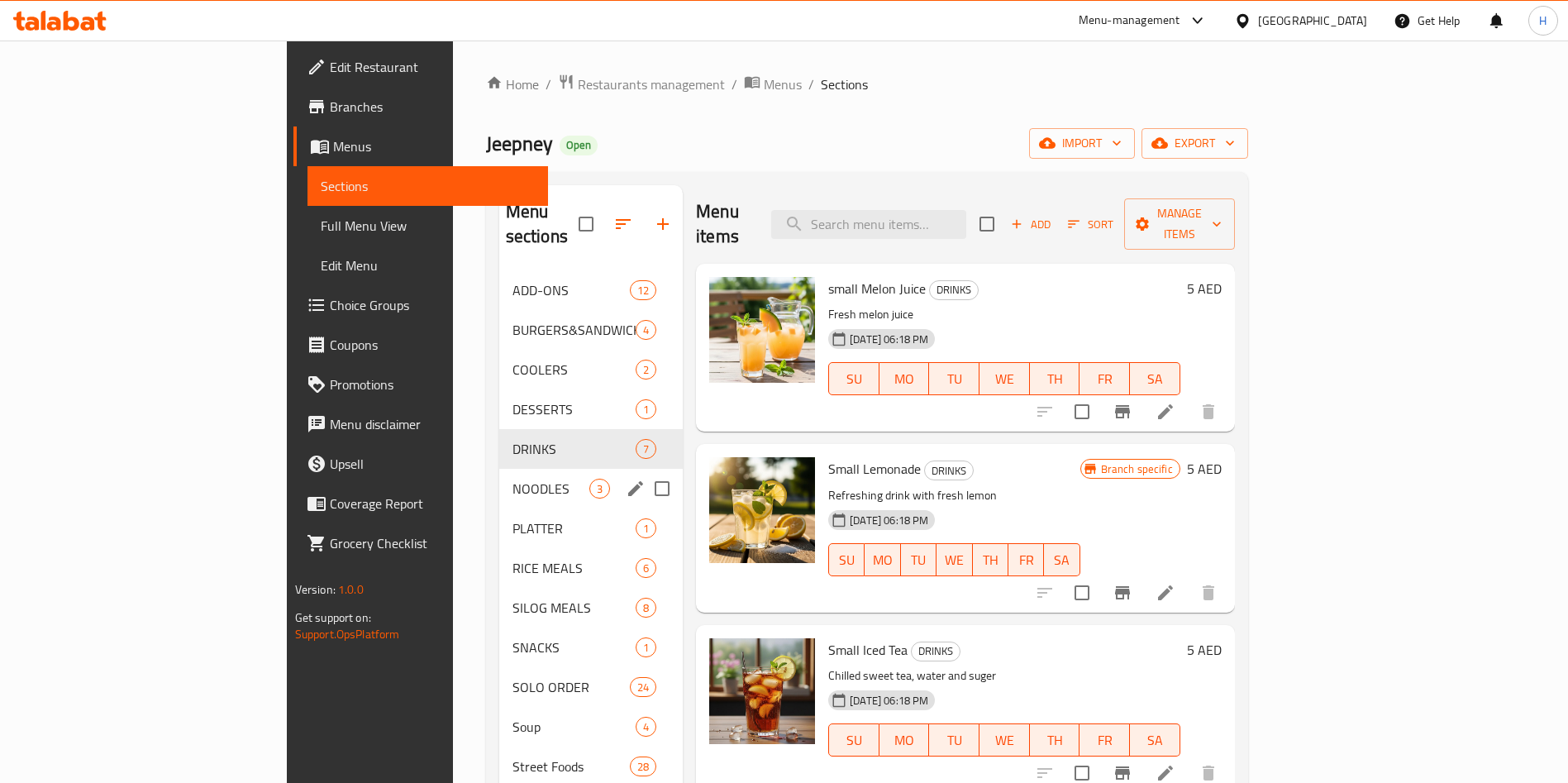
click at [513, 478] on span "NOODLES" at bounding box center [551, 488] width 77 height 20
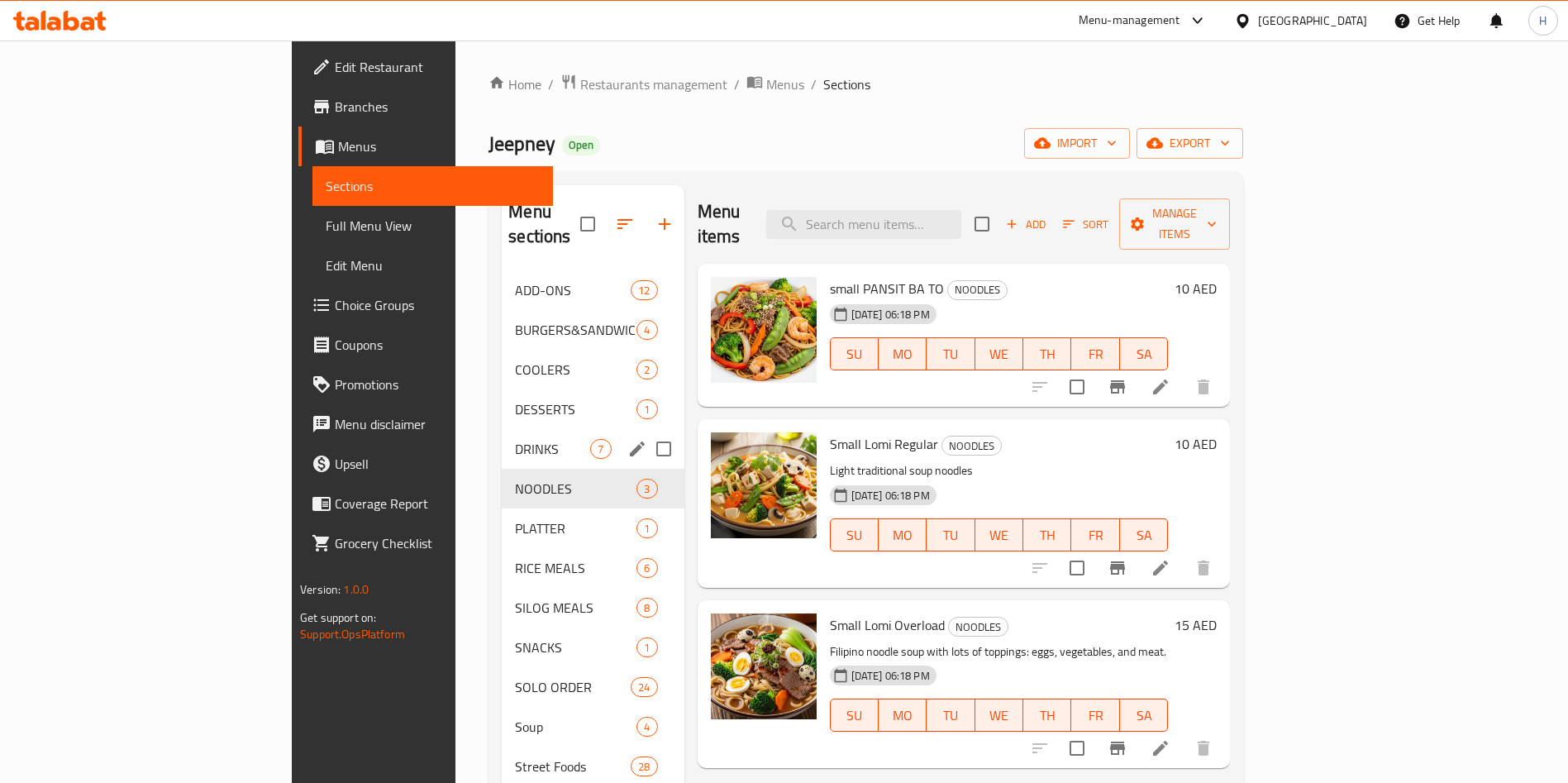
click at [515, 439] on span "DRINKS" at bounding box center [552, 448] width 75 height 20
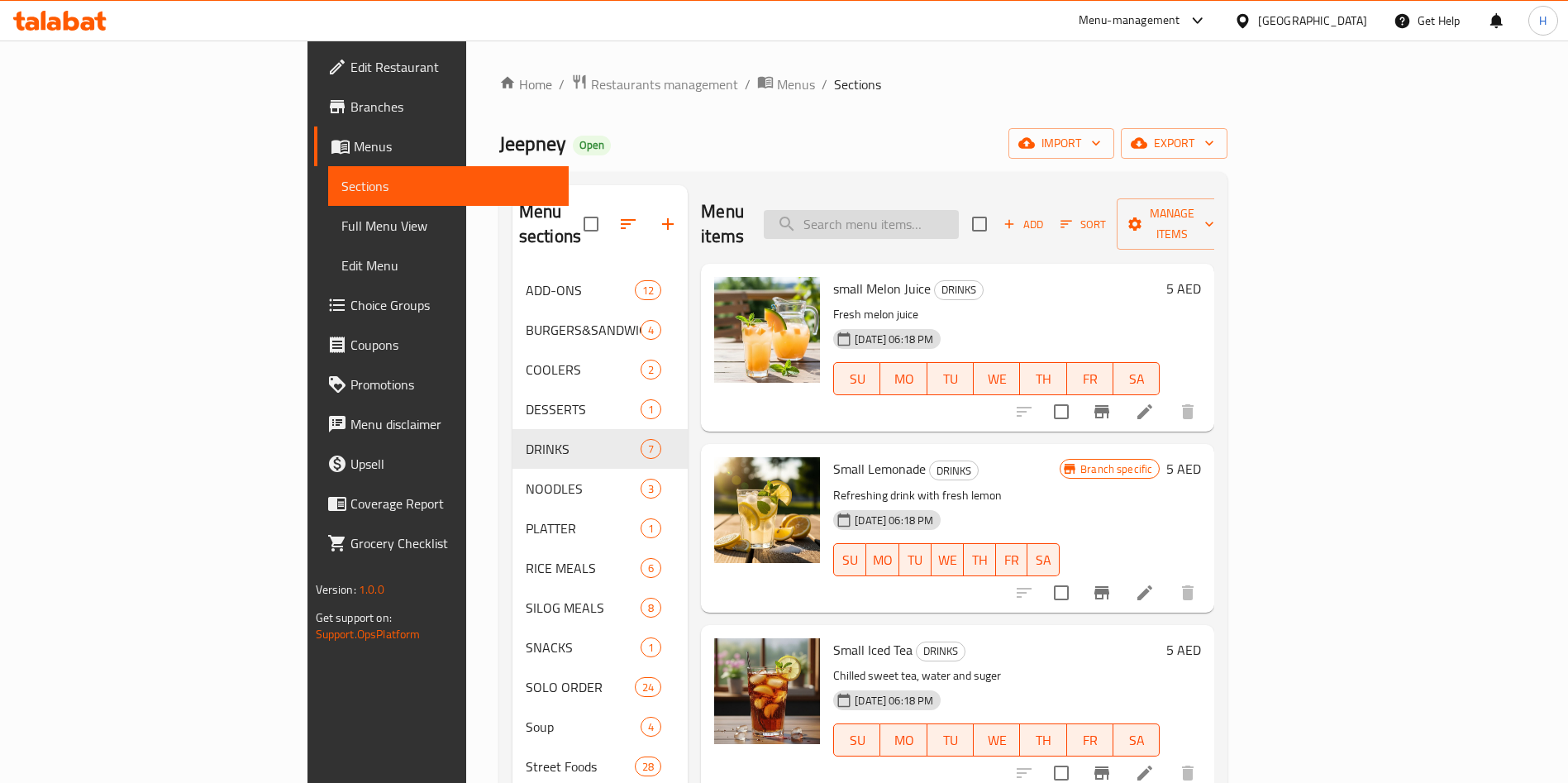
click at [958, 210] on input "search" at bounding box center [861, 224] width 195 height 29
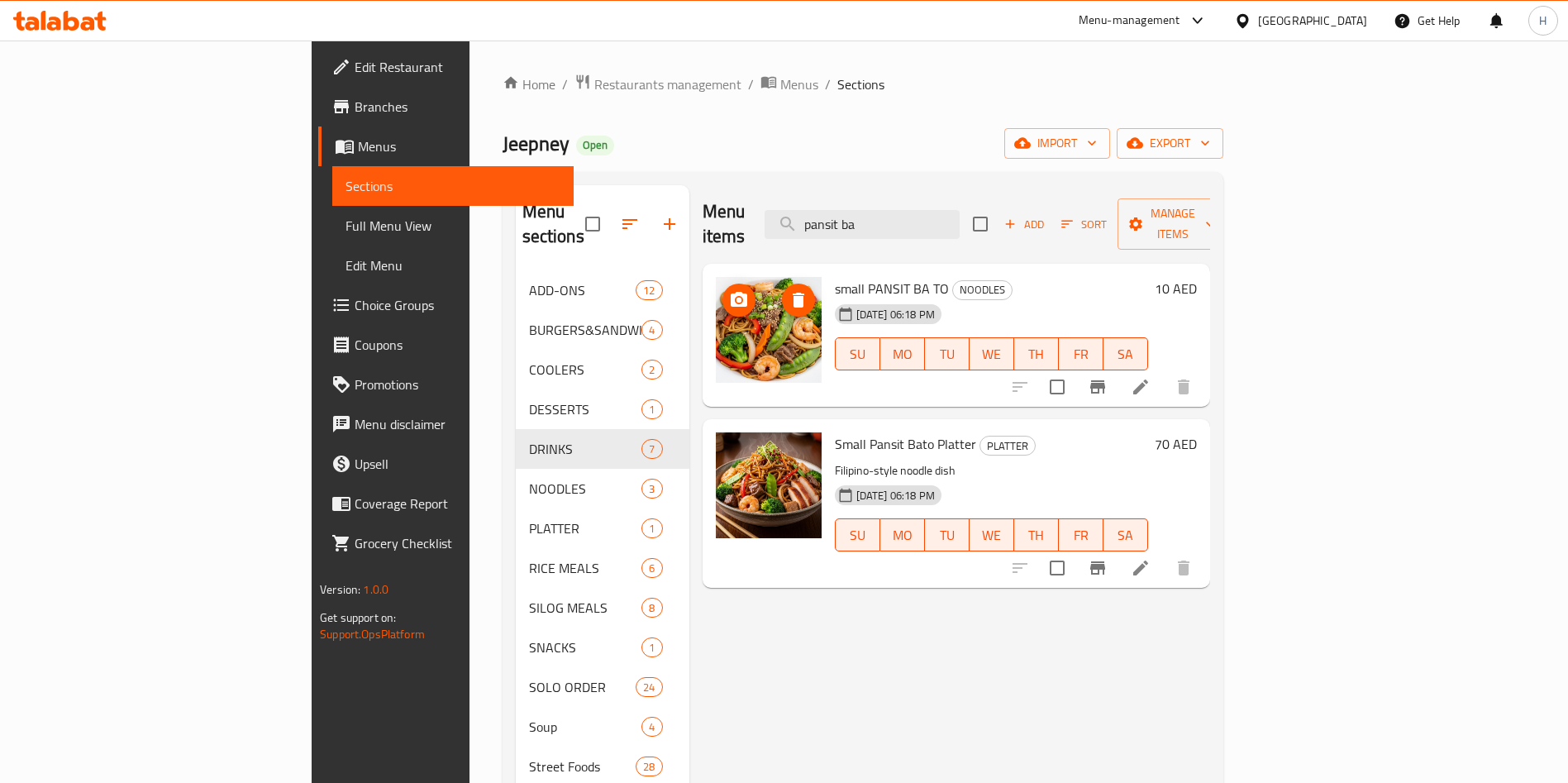
type input "pansit ba"
click at [716, 299] on img at bounding box center [769, 329] width 106 height 106
click at [837, 276] on span "small PANSIT BA TO" at bounding box center [891, 288] width 114 height 24
